Goal: Find specific page/section: Find specific page/section

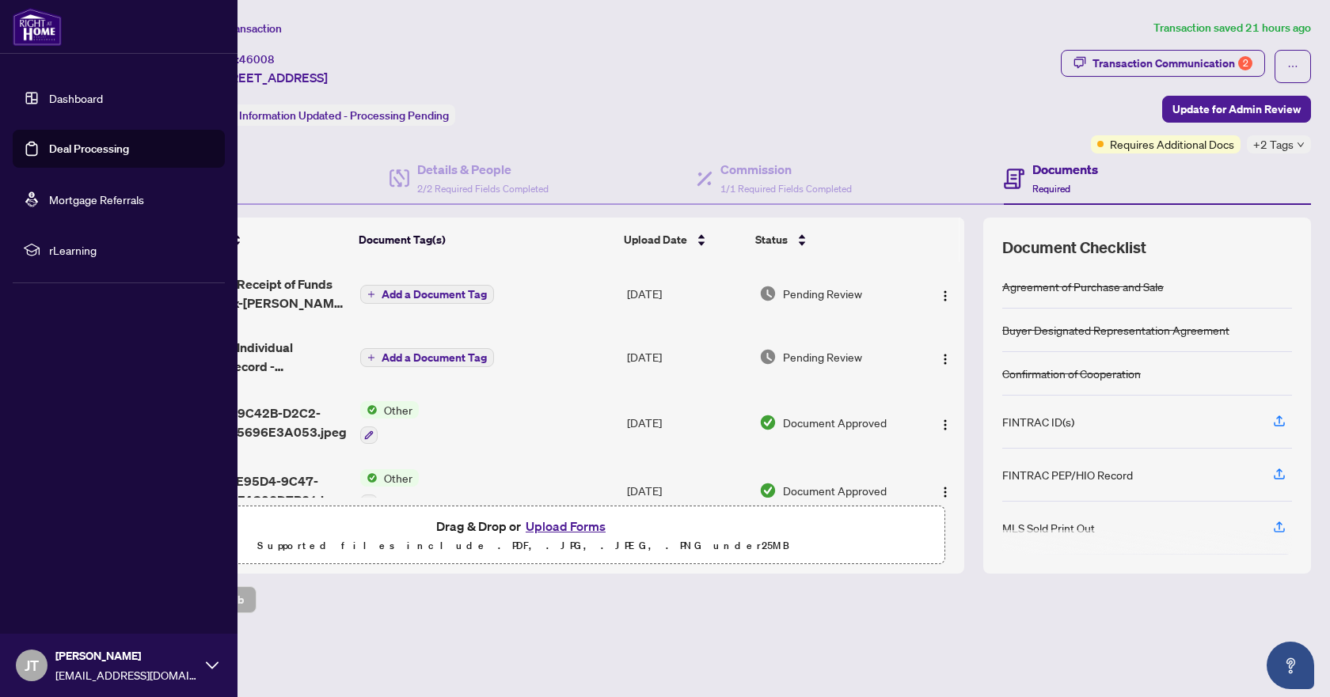
click at [70, 97] on link "Dashboard" at bounding box center [76, 98] width 54 height 14
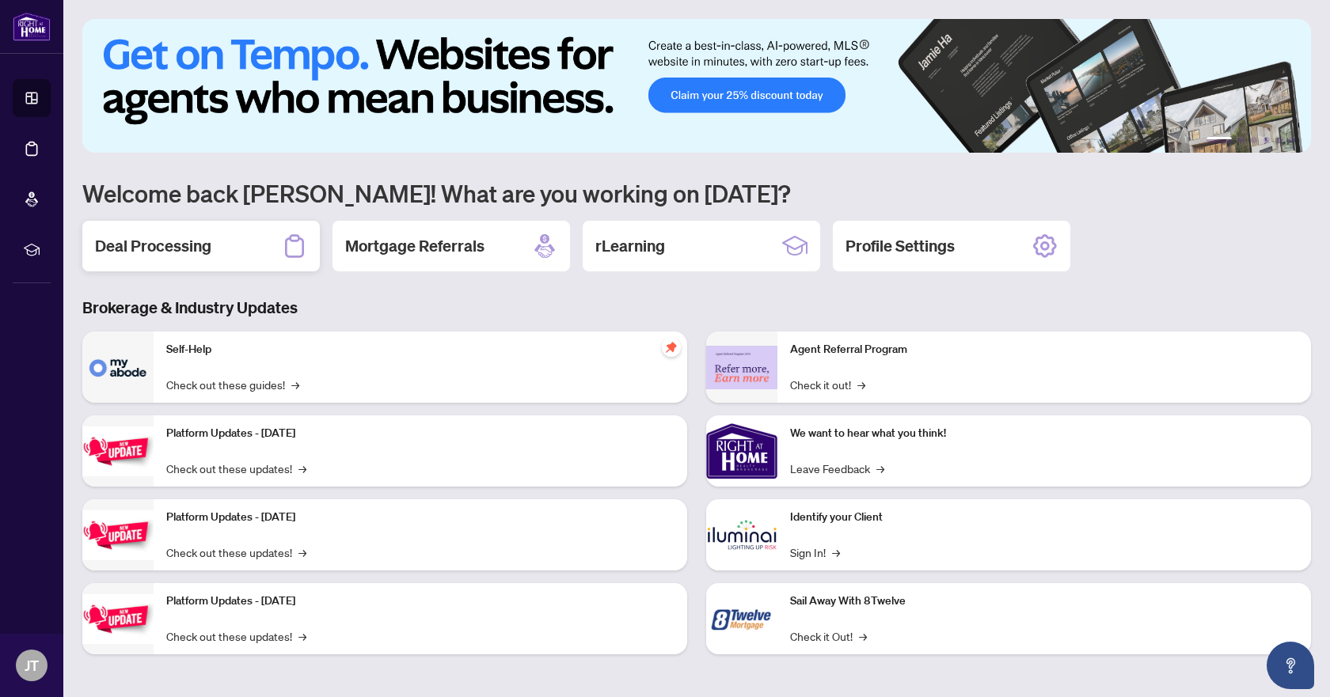
click at [185, 251] on h2 "Deal Processing" at bounding box center [153, 246] width 116 height 22
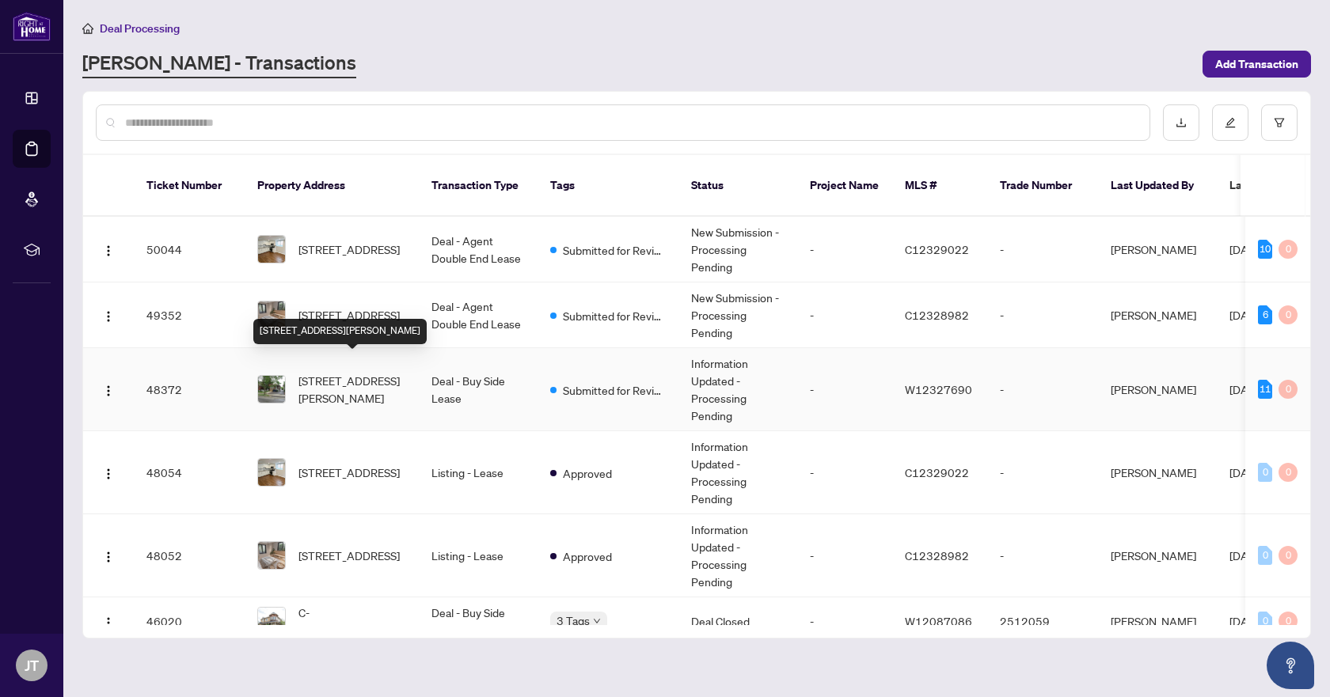
scroll to position [157, 0]
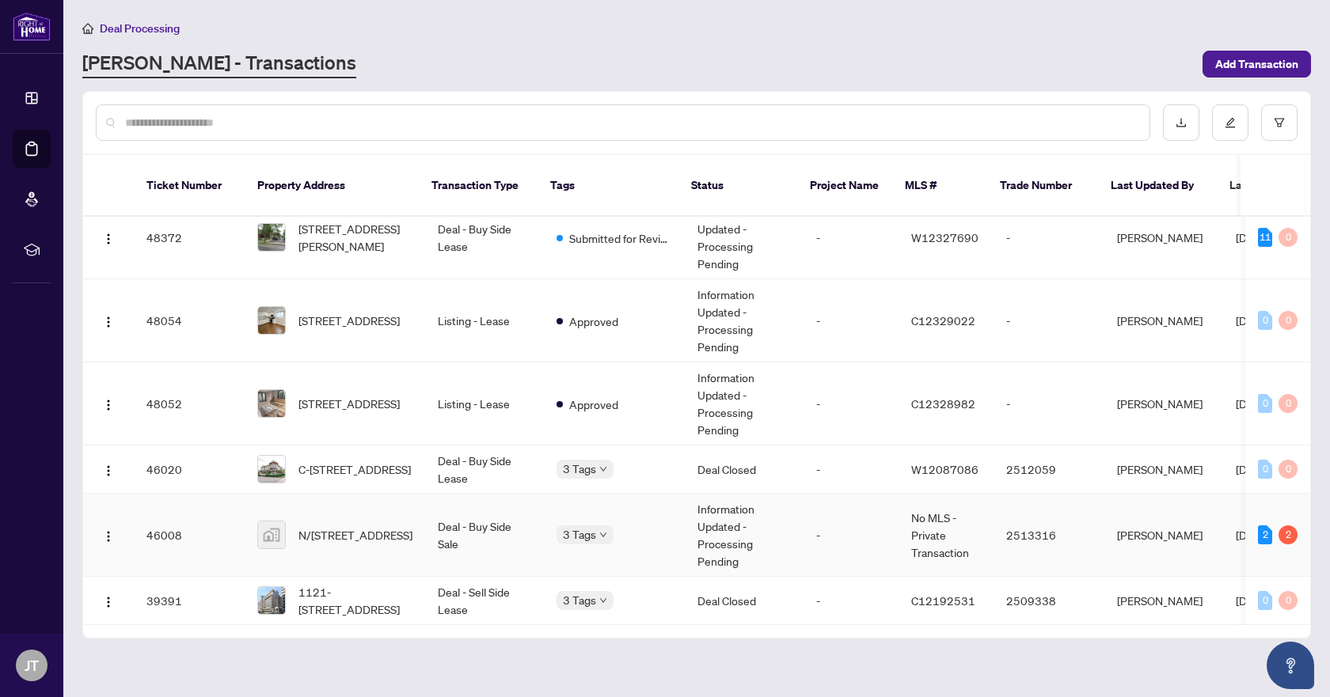
click at [357, 526] on span "N/[STREET_ADDRESS]" at bounding box center [355, 534] width 114 height 17
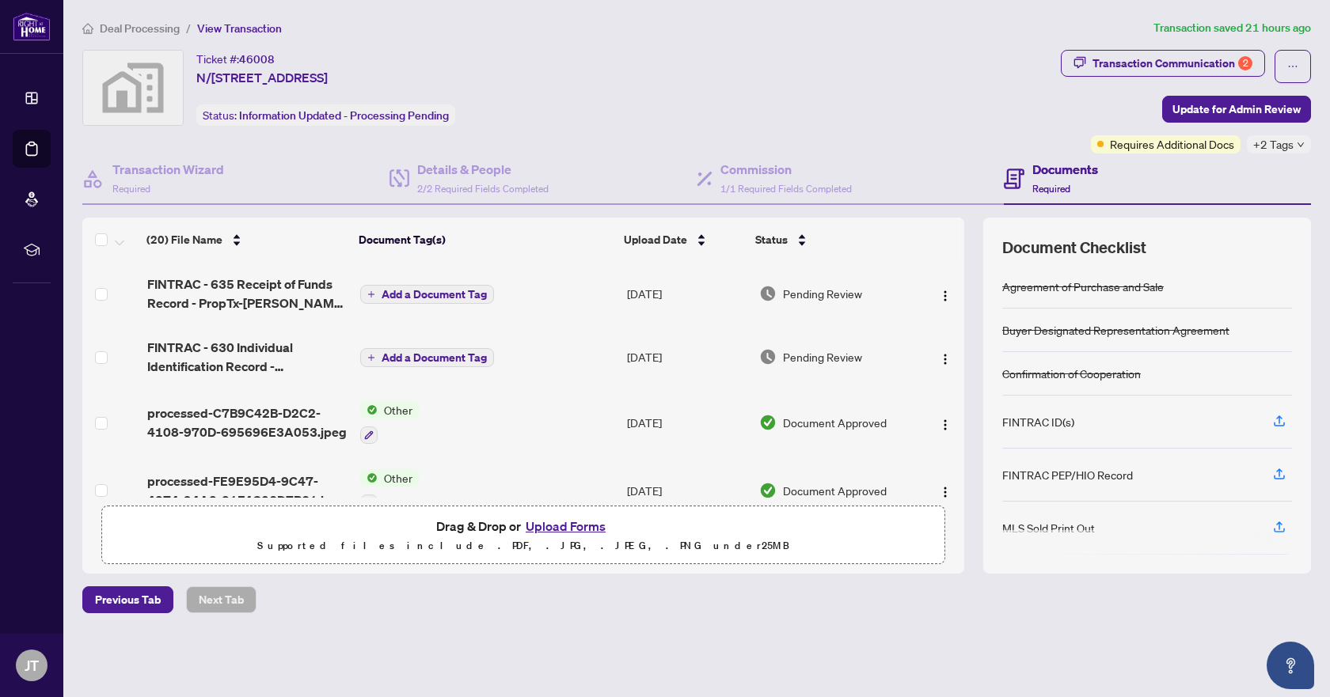
scroll to position [79, 0]
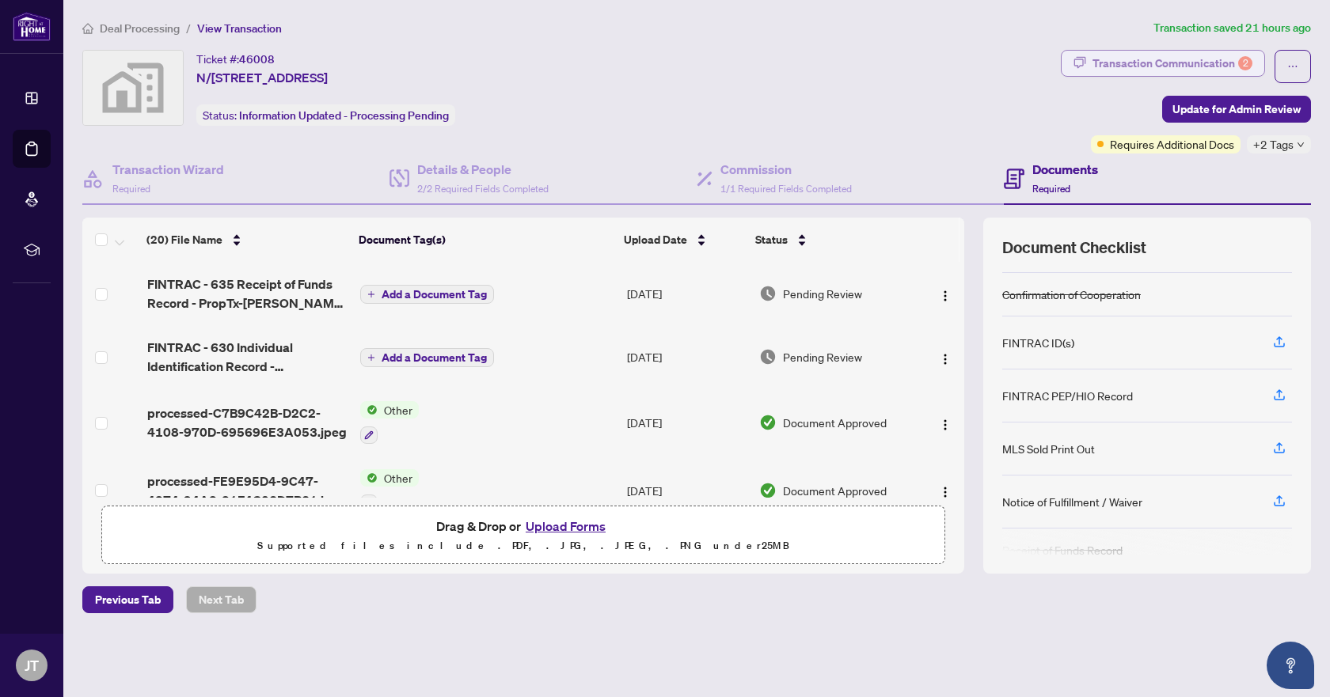
click at [1207, 64] on div "Transaction Communication 2" at bounding box center [1172, 63] width 160 height 25
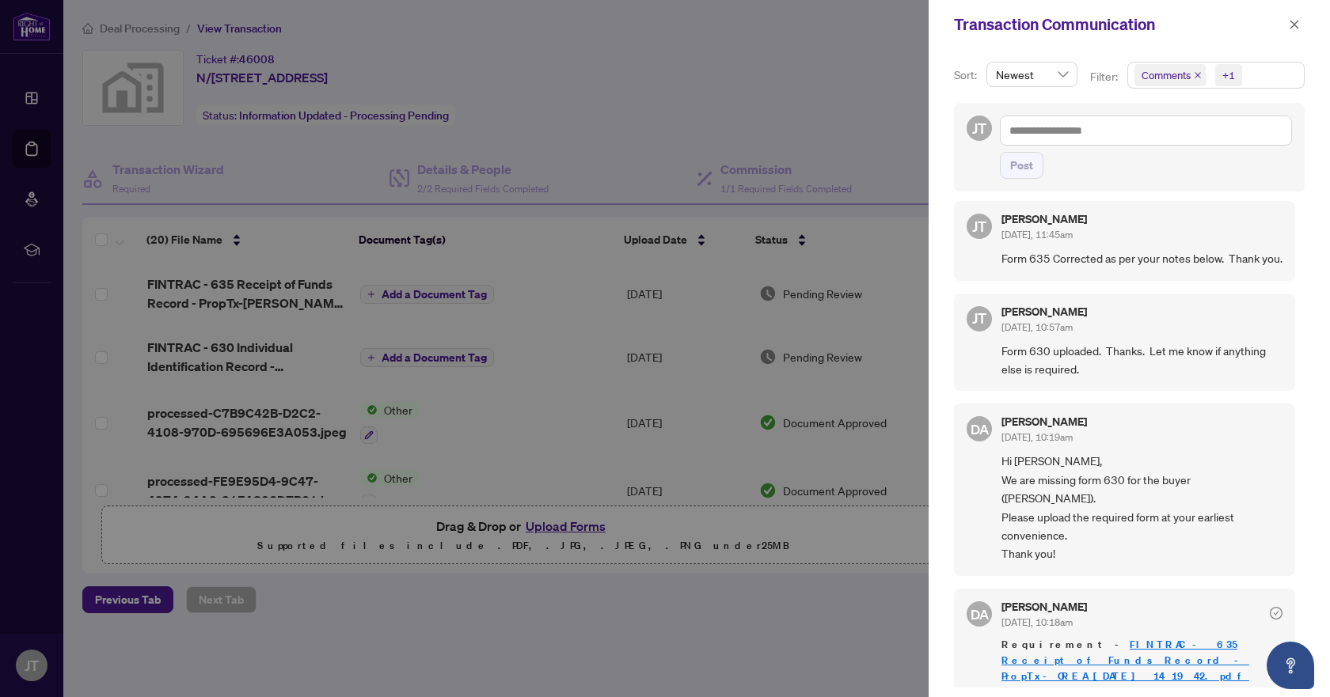
scroll to position [158, 0]
